Goal: Transaction & Acquisition: Purchase product/service

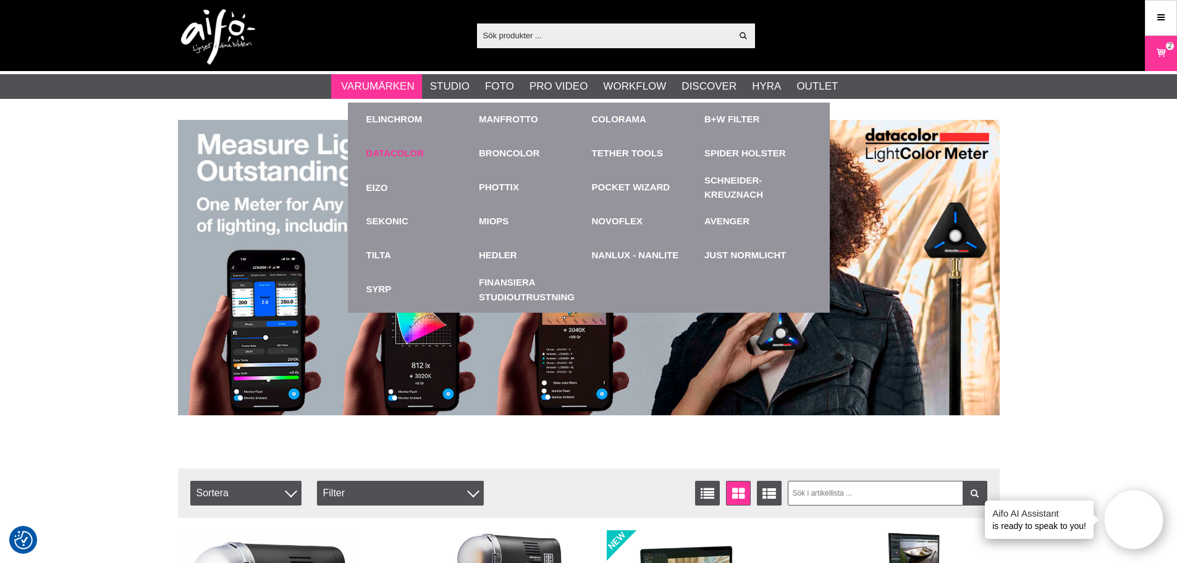
click at [408, 155] on link "Datacolor" at bounding box center [395, 153] width 58 height 14
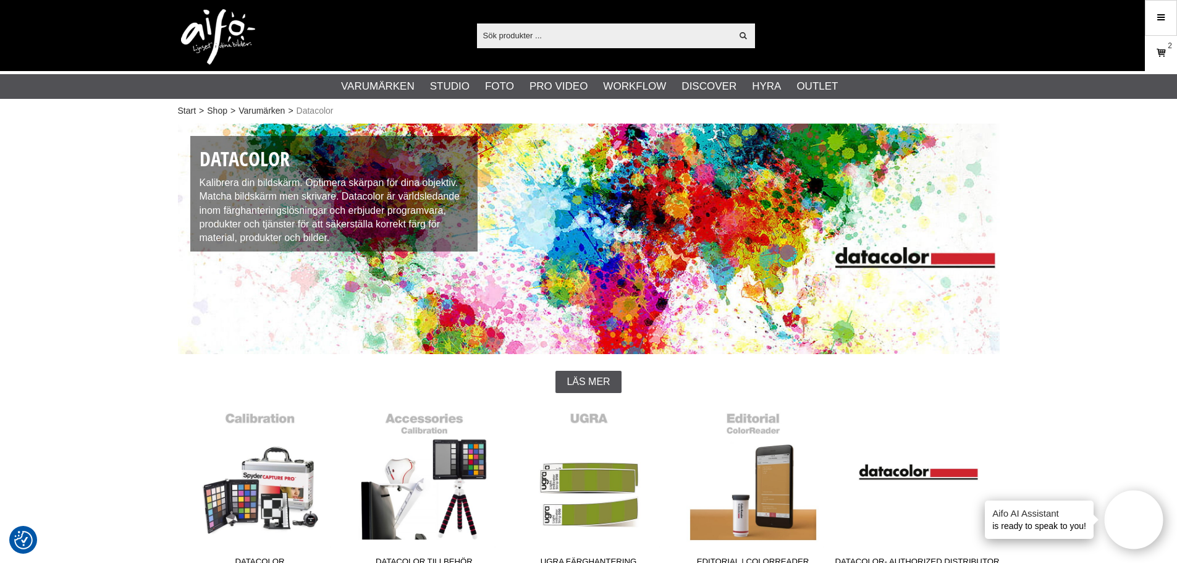
click at [1159, 54] on icon at bounding box center [1161, 53] width 12 height 14
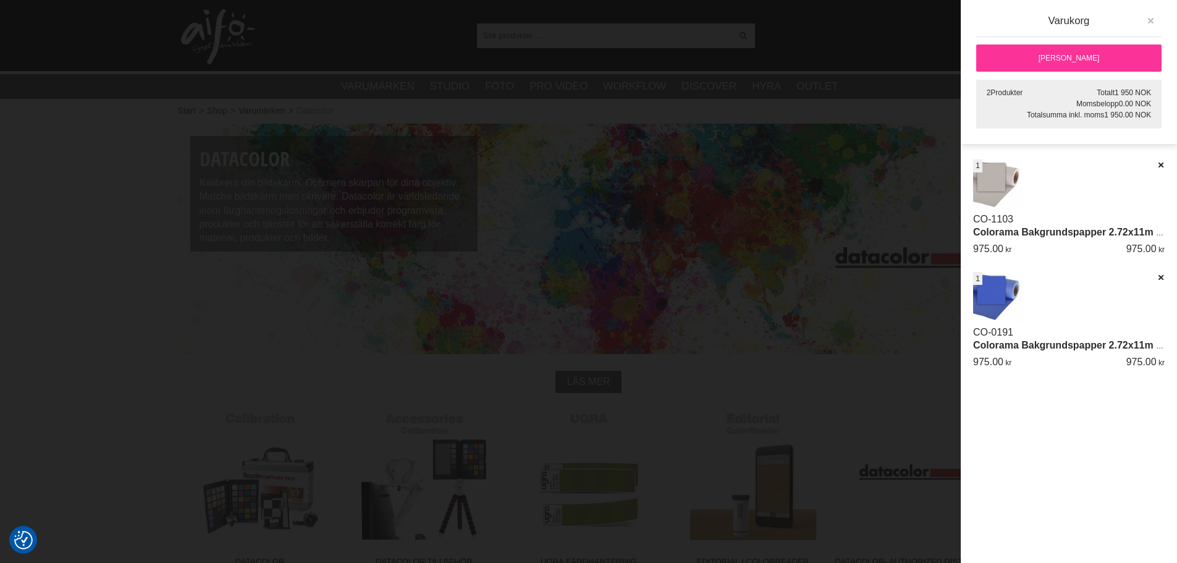
click at [1149, 21] on icon "button" at bounding box center [1150, 21] width 9 height 9
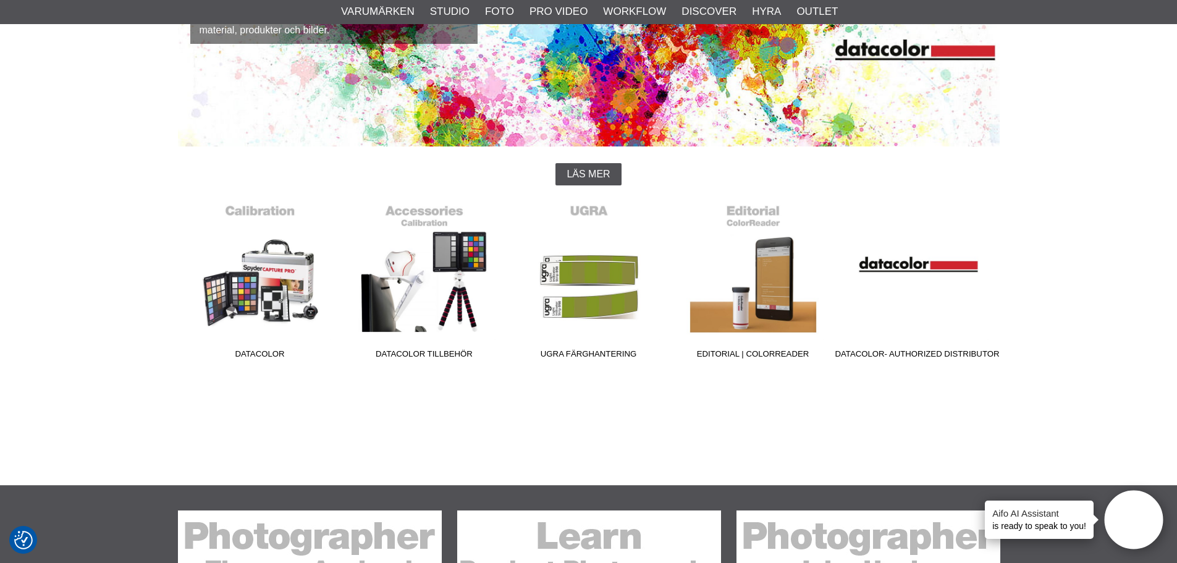
scroll to position [185, 0]
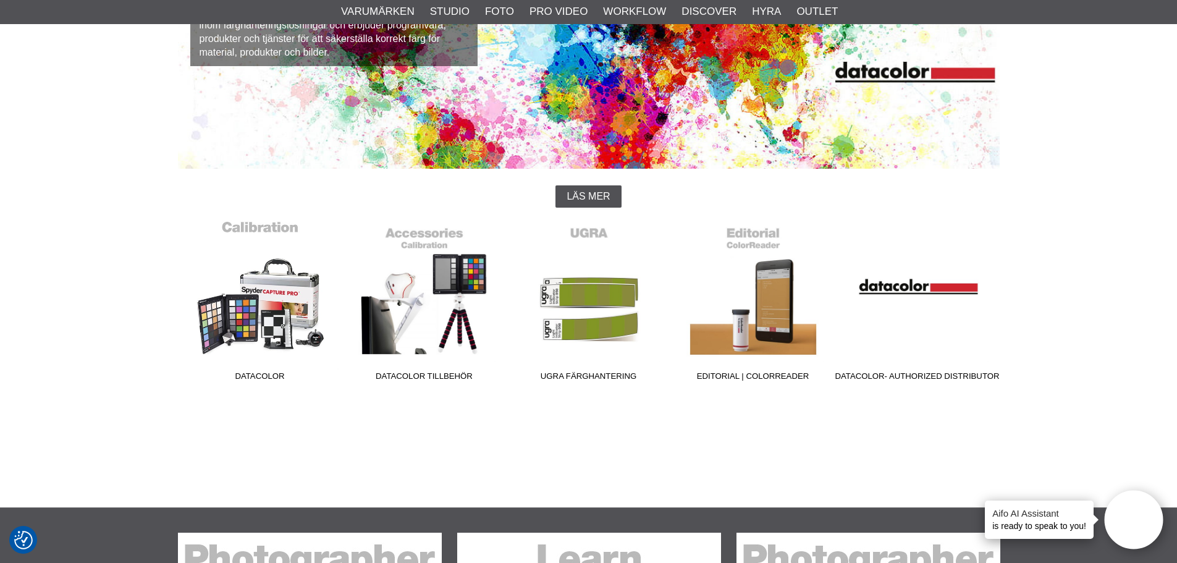
click at [264, 321] on link "Datacolor" at bounding box center [260, 303] width 164 height 167
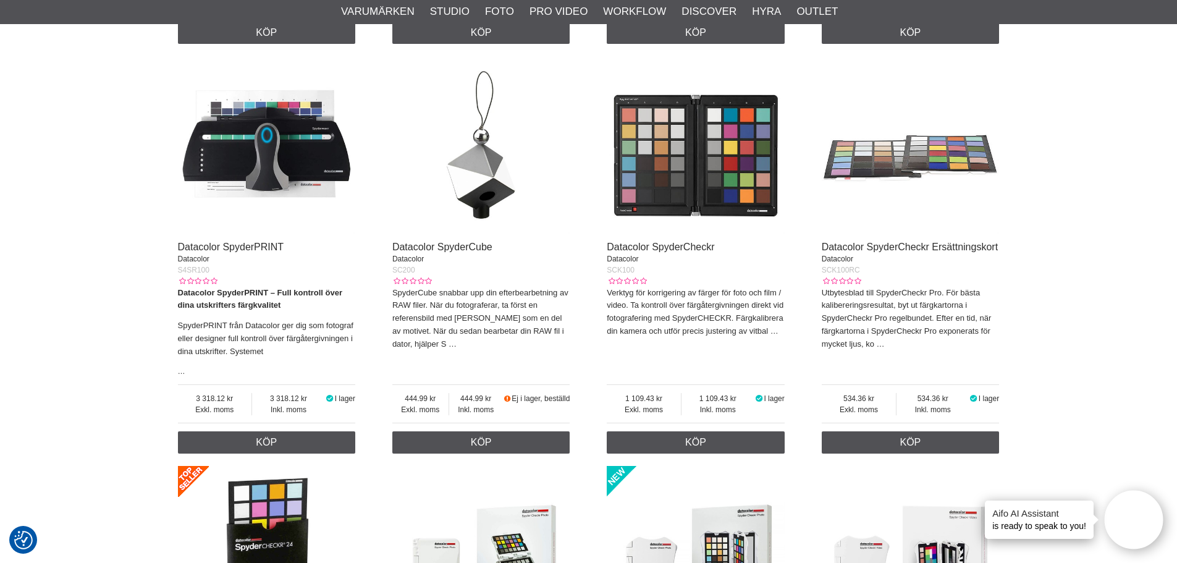
scroll to position [865, 0]
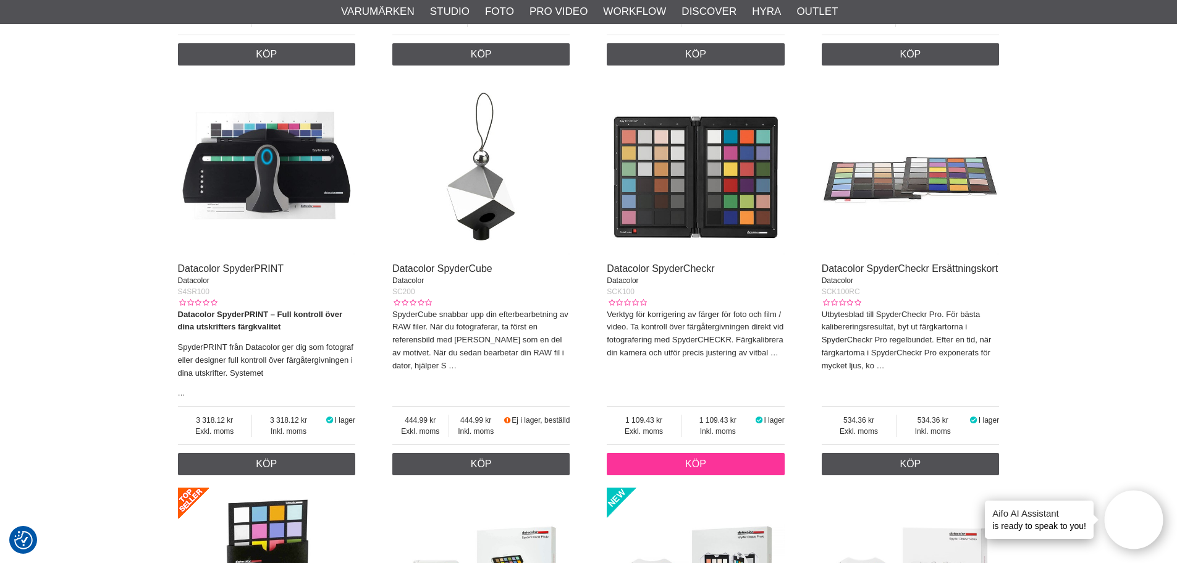
click at [696, 460] on link "Köp" at bounding box center [696, 464] width 178 height 22
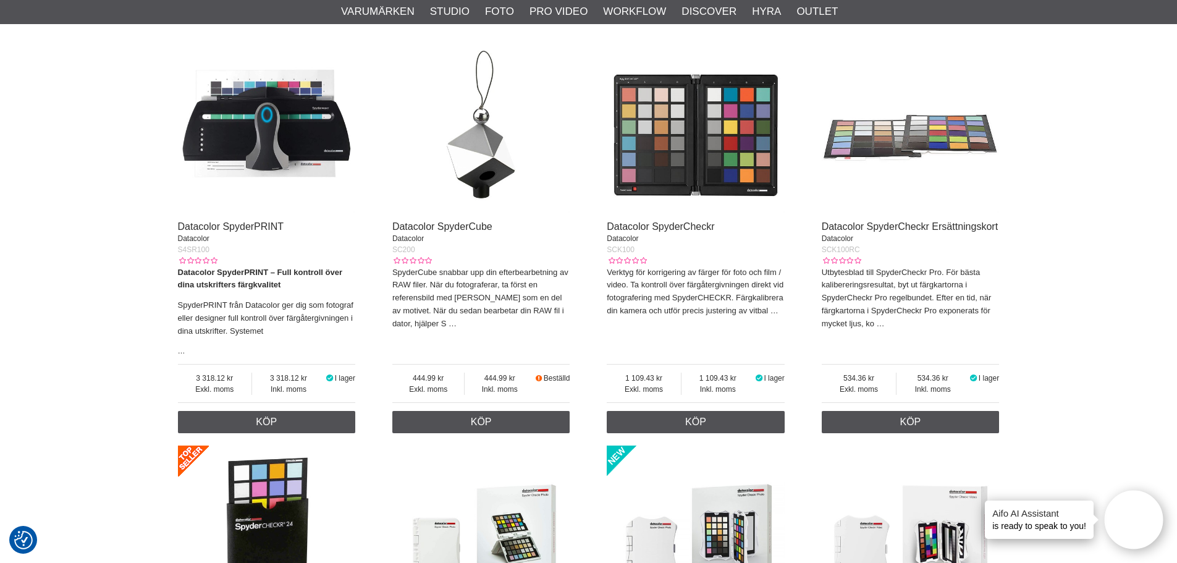
scroll to position [927, 0]
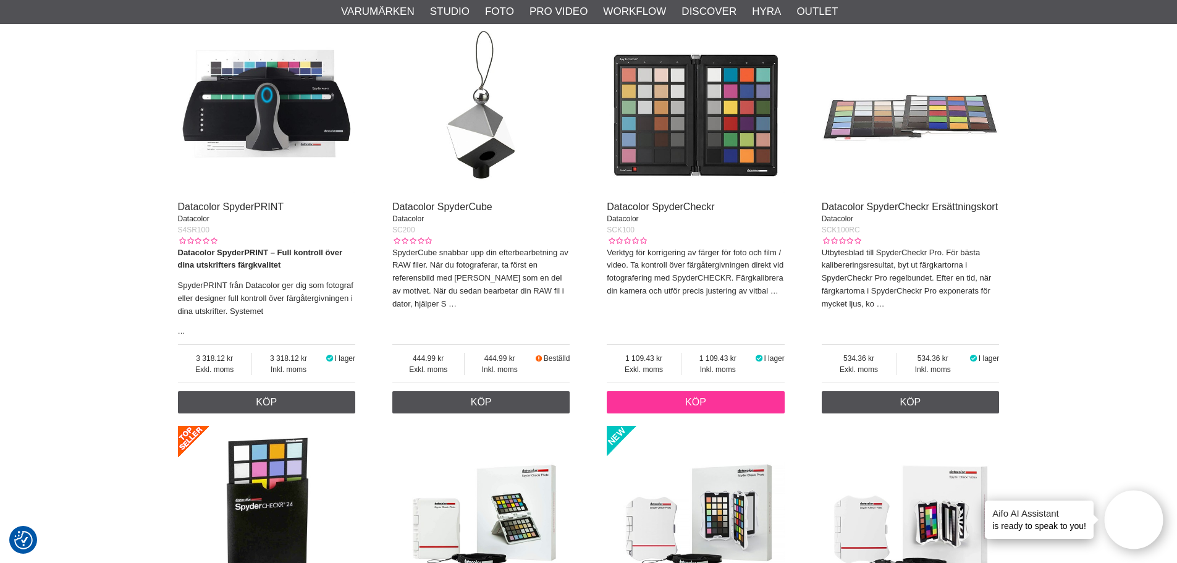
click at [686, 405] on link "Köp" at bounding box center [696, 402] width 178 height 22
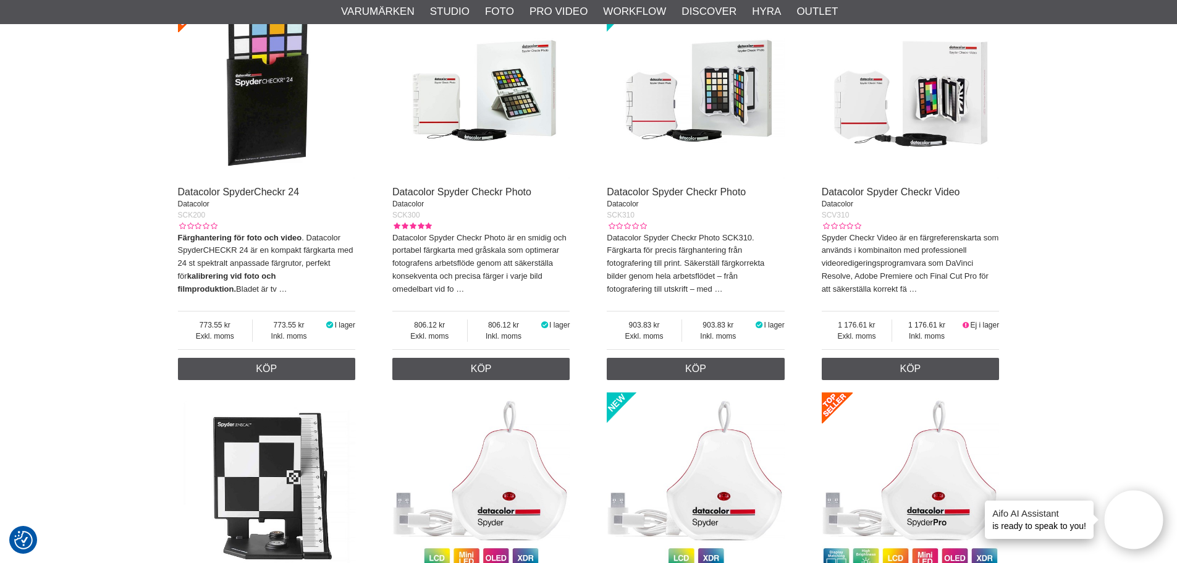
scroll to position [1367, 0]
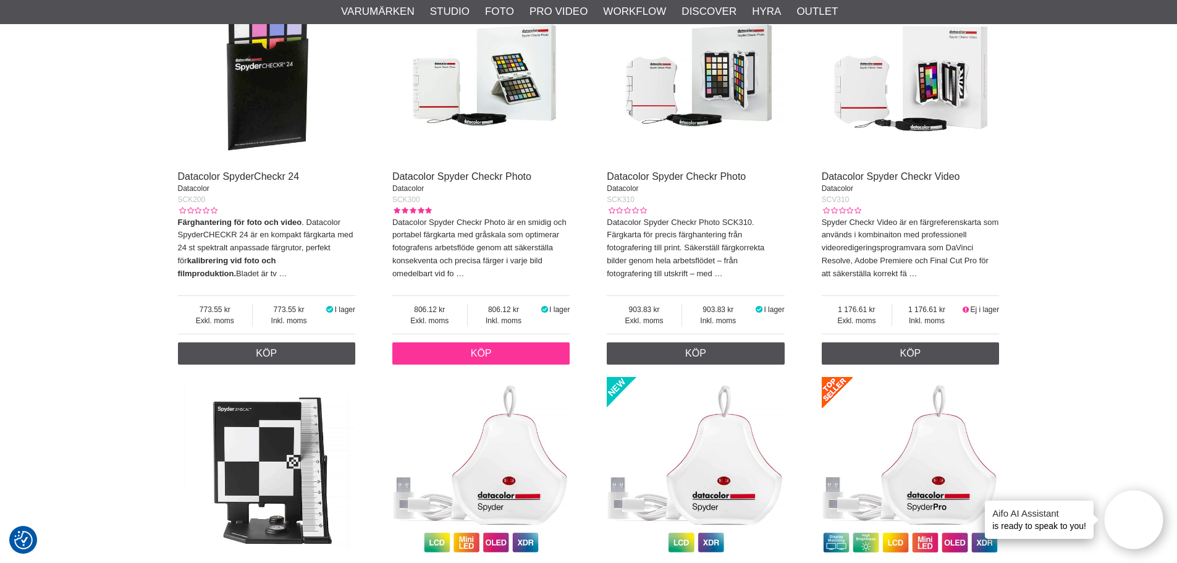
click at [505, 354] on link "Köp" at bounding box center [481, 353] width 178 height 22
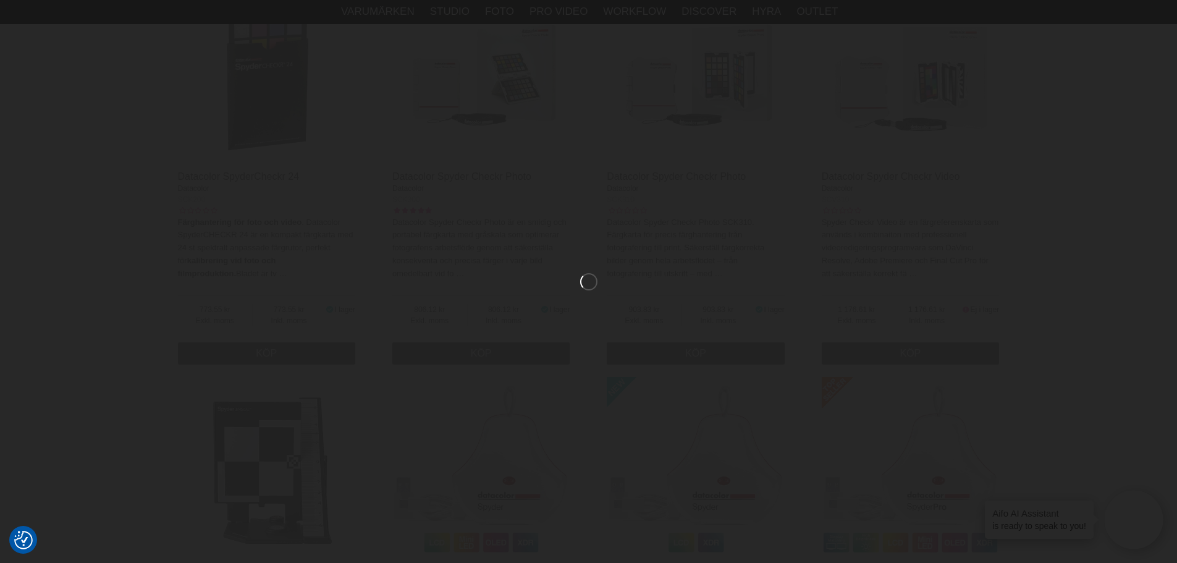
scroll to position [1305, 0]
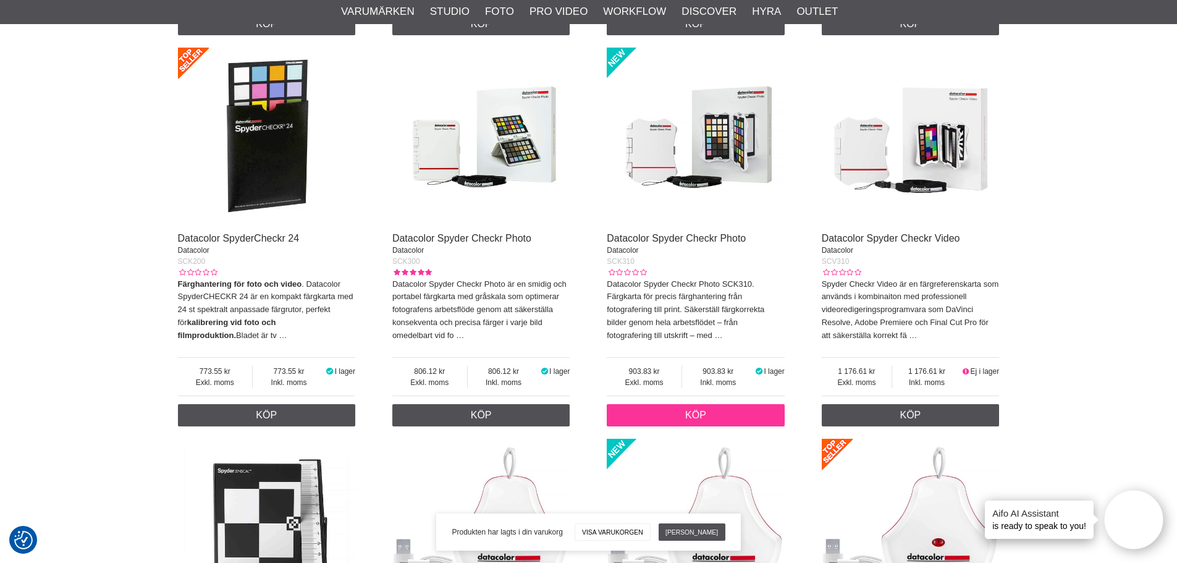
click at [722, 412] on link "Köp" at bounding box center [696, 415] width 178 height 22
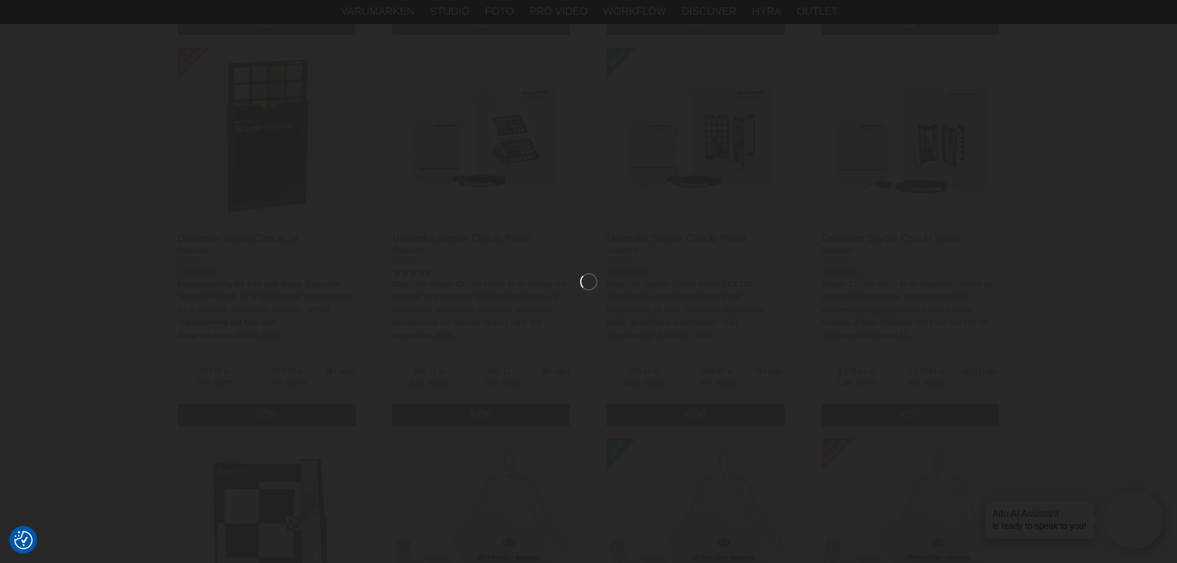
scroll to position [1243, 0]
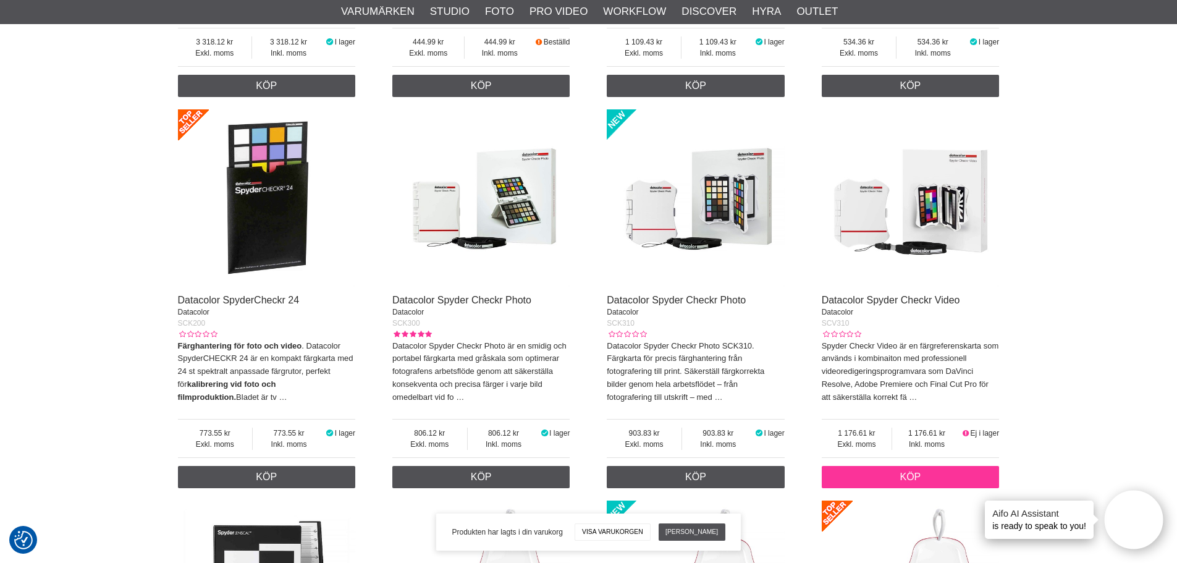
click at [913, 479] on link "Köp" at bounding box center [911, 477] width 178 height 22
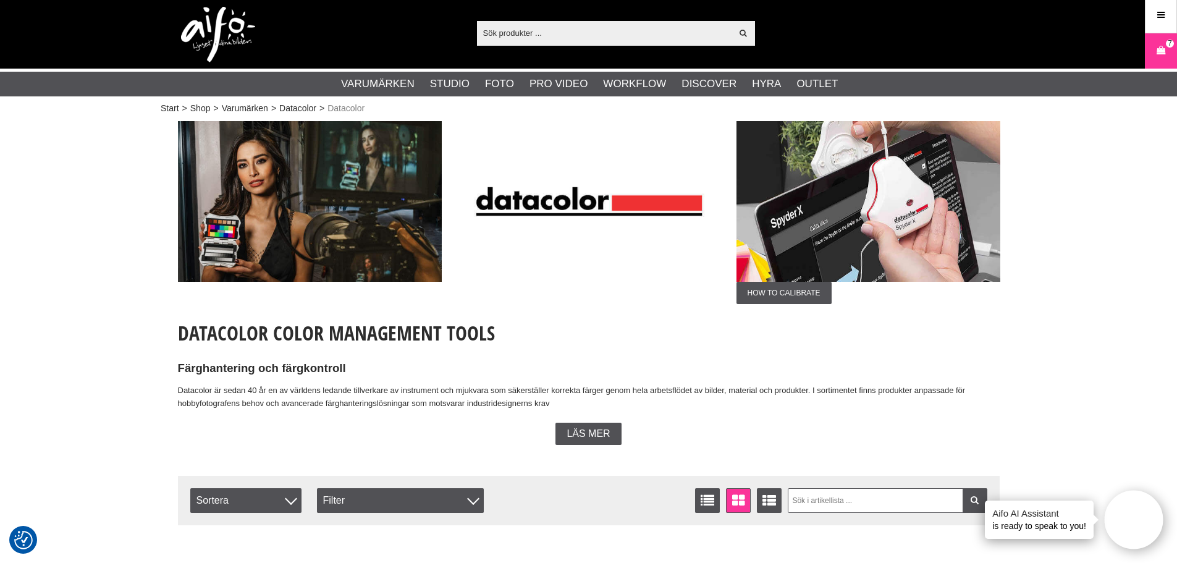
scroll to position [0, 0]
